Goal: Find specific page/section: Find specific page/section

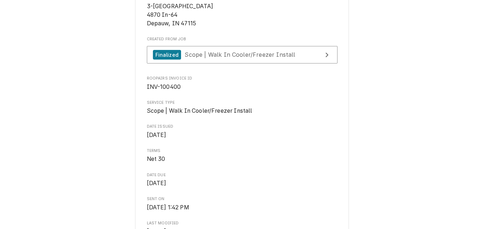
scroll to position [143, 0]
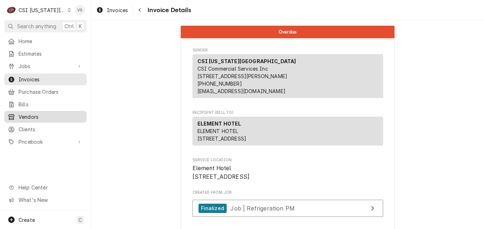
scroll to position [1185, 0]
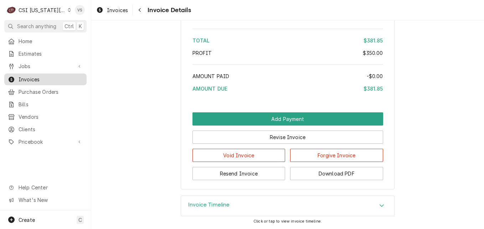
click at [33, 76] on span "Invoices" at bounding box center [51, 79] width 64 height 7
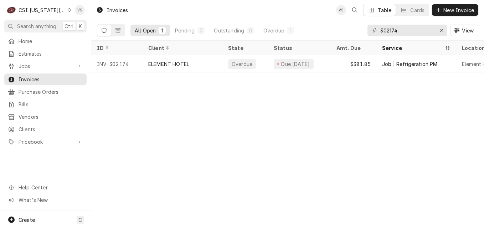
click at [25, 125] on span "Clients" at bounding box center [51, 128] width 64 height 7
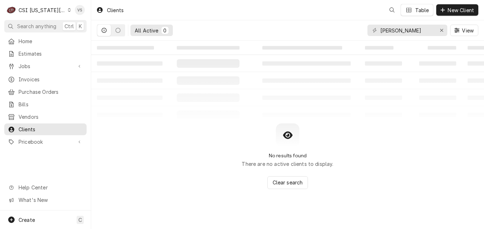
click at [68, 10] on icon "Dynamic Content Wrapper" at bounding box center [69, 10] width 3 height 4
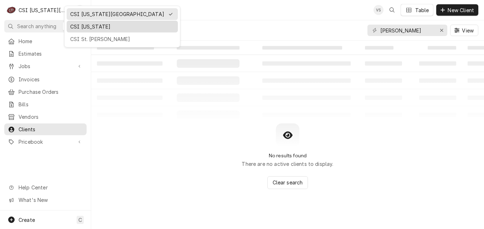
click at [81, 27] on div "CSI [US_STATE]" at bounding box center [122, 26] width 104 height 7
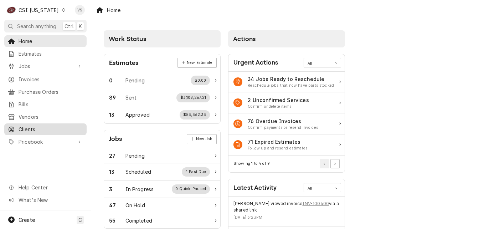
click at [32, 125] on span "Clients" at bounding box center [51, 128] width 64 height 7
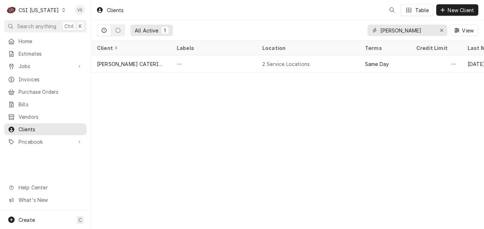
click at [368, 30] on div "sivori" at bounding box center [407, 30] width 80 height 11
type input "i"
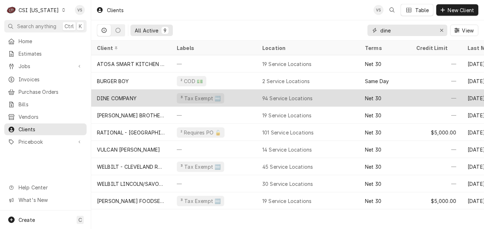
type input "dine"
click at [161, 97] on div "DINE COMPANY" at bounding box center [131, 97] width 80 height 17
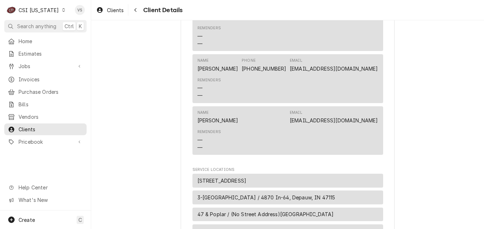
scroll to position [356, 0]
